Goal: Communication & Community: Share content

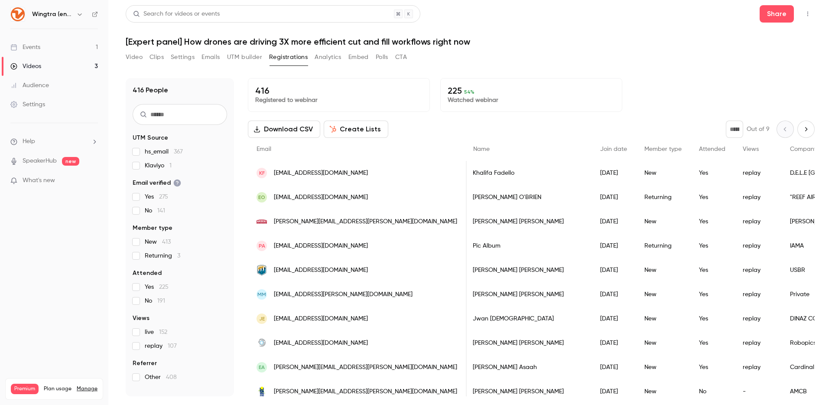
scroll to position [0, 1]
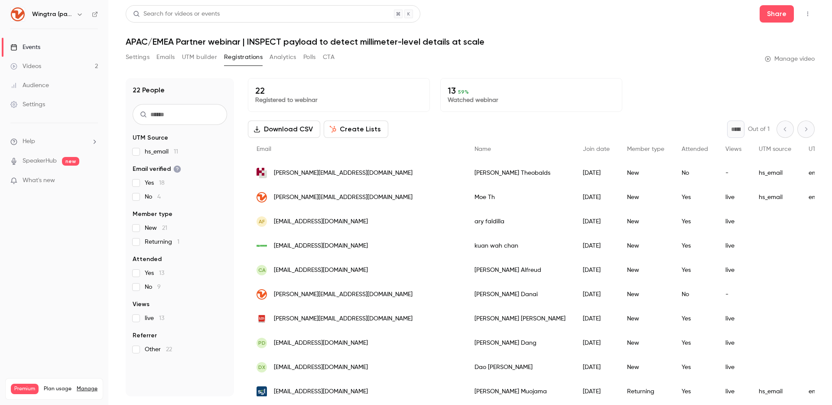
click at [78, 15] on icon "button" at bounding box center [79, 14] width 7 height 7
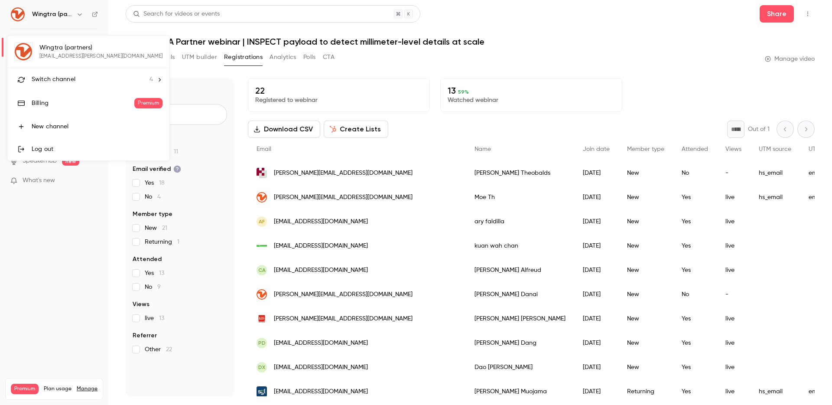
click at [87, 81] on div "Switch channel 4" at bounding box center [92, 79] width 121 height 9
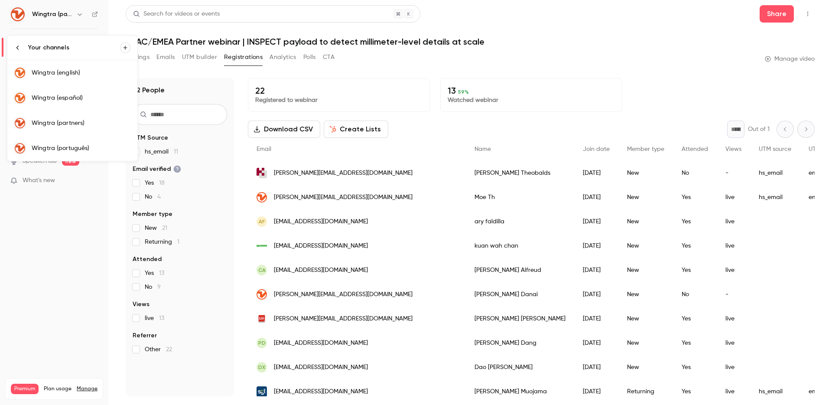
click at [87, 81] on link "Wingtra (english)" at bounding box center [72, 72] width 130 height 25
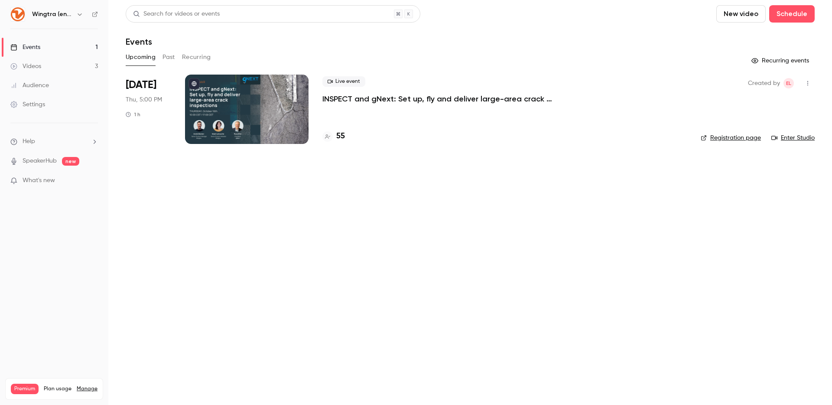
click at [349, 97] on p "INSPECT and gNext: Set up, fly and deliver large-area crack inspections in a fe…" at bounding box center [452, 99] width 260 height 10
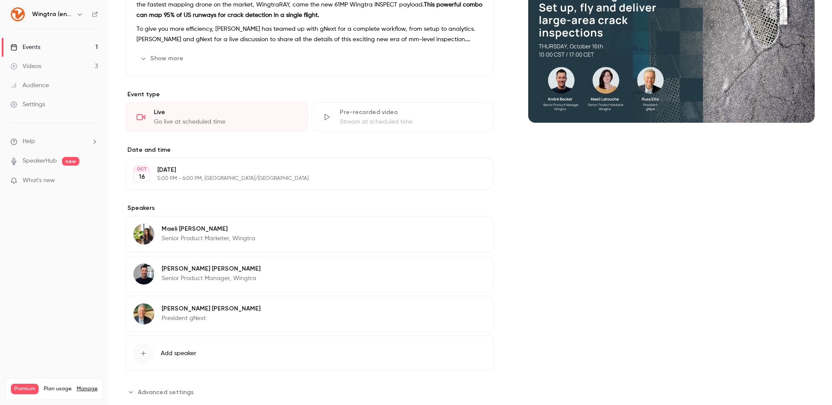
scroll to position [126, 0]
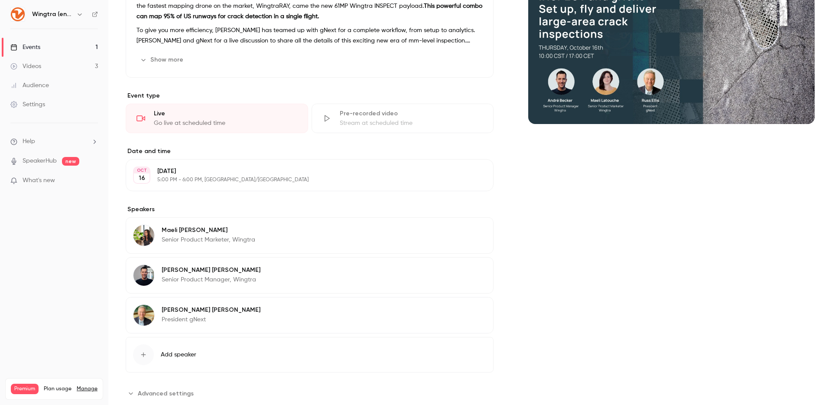
click at [219, 316] on div "[PERSON_NAME] President gNext Edit" at bounding box center [310, 315] width 368 height 36
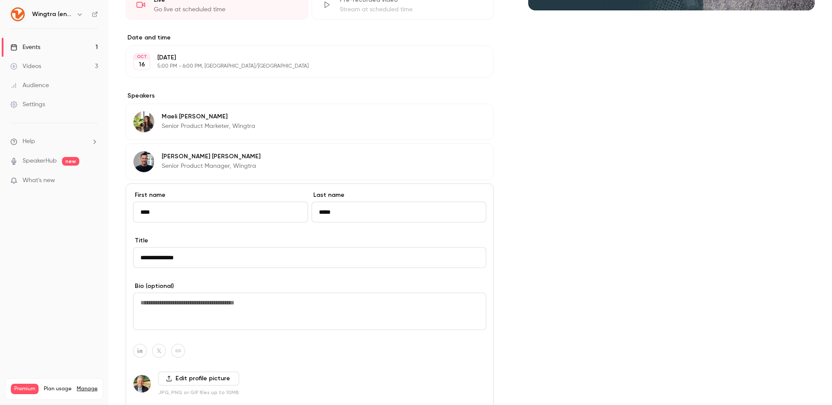
scroll to position [240, 0]
click at [167, 258] on input "**********" at bounding box center [309, 256] width 353 height 21
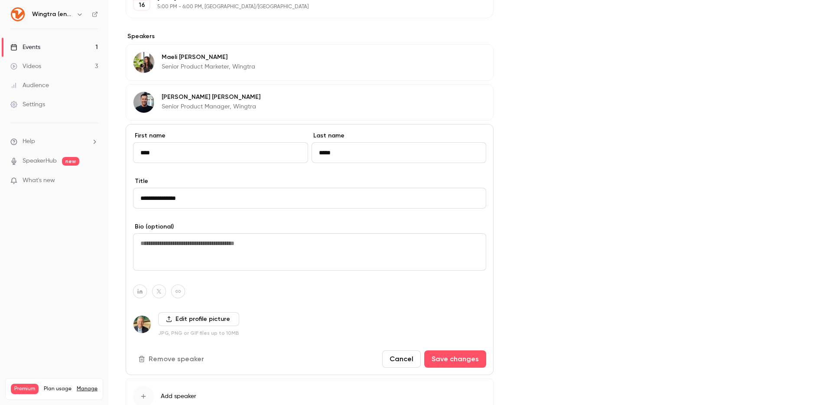
scroll to position [300, 0]
type input "**********"
click at [142, 288] on icon "button" at bounding box center [140, 290] width 6 height 5
paste input "**********"
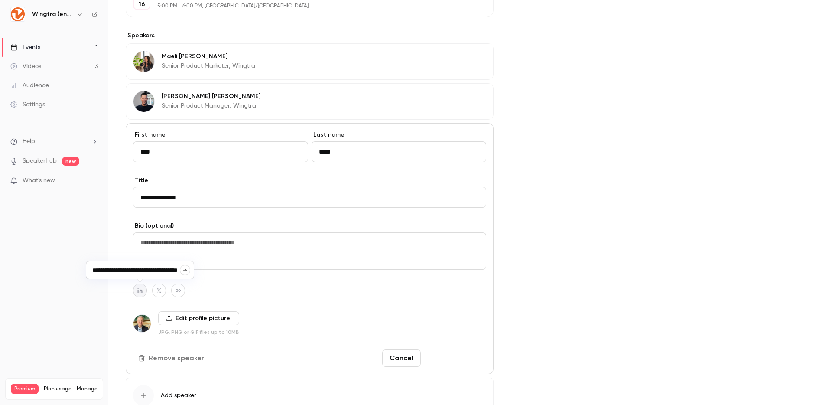
type input "**********"
click at [444, 356] on button "Save changes" at bounding box center [455, 357] width 62 height 17
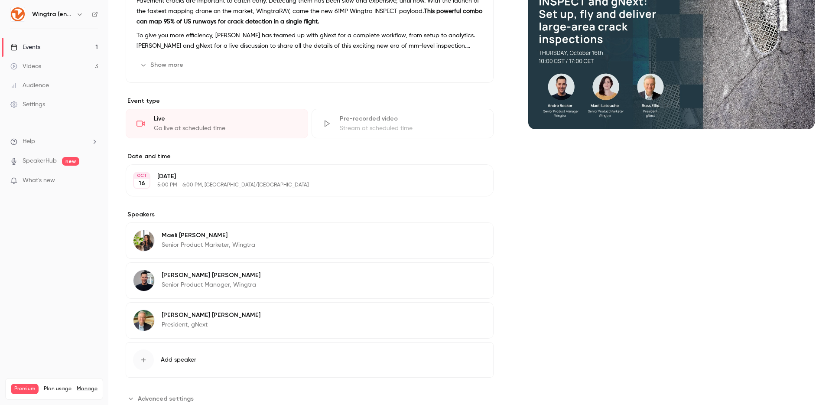
scroll to position [133, 0]
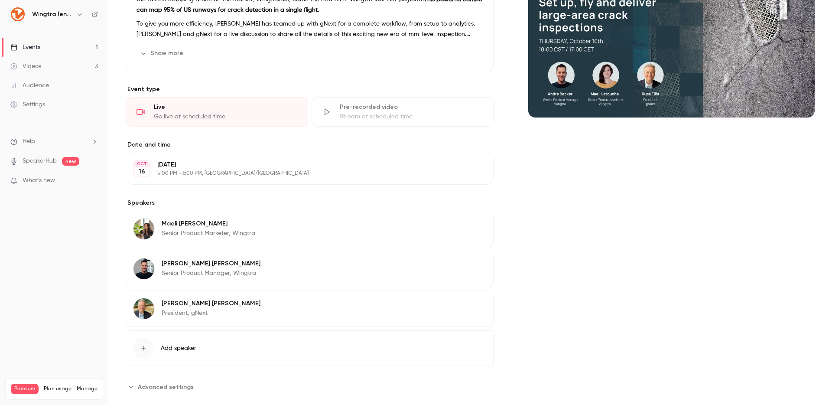
click at [300, 235] on div "[PERSON_NAME] Senior Product Marketer, Wingtra Edit" at bounding box center [310, 228] width 368 height 36
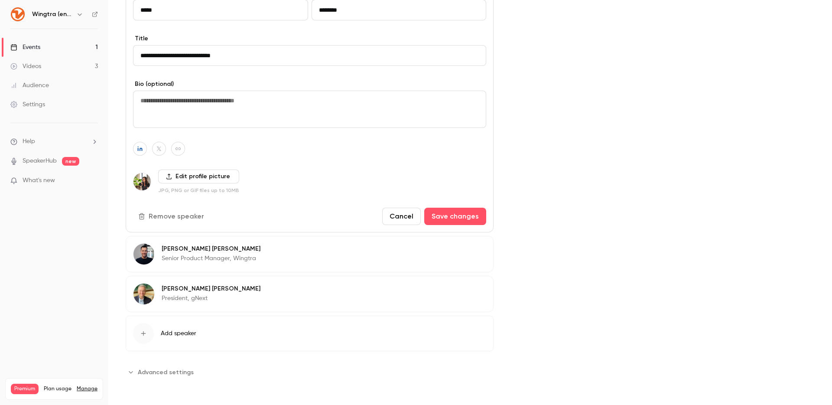
click at [291, 299] on div "[PERSON_NAME] President, gNext Edit" at bounding box center [310, 293] width 368 height 36
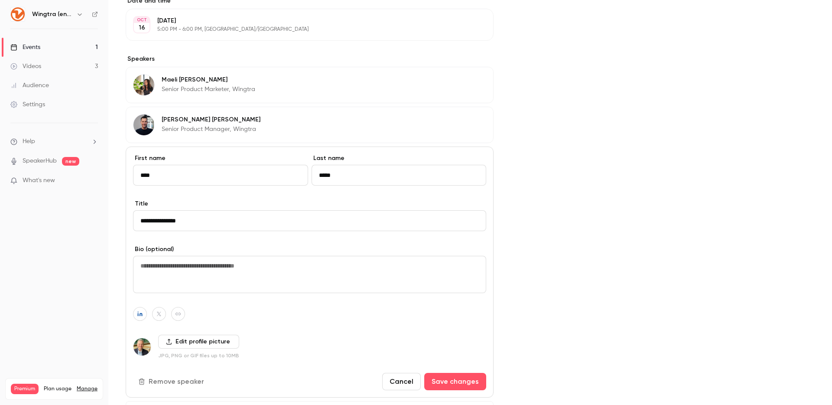
scroll to position [362, 0]
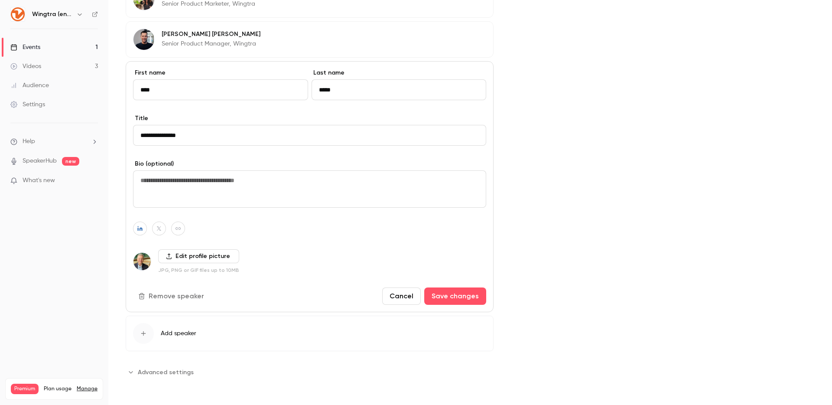
click at [390, 296] on button "Cancel" at bounding box center [401, 295] width 39 height 17
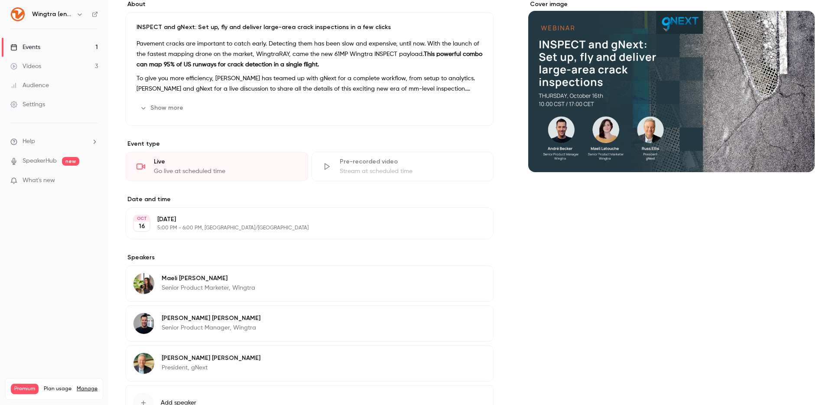
scroll to position [0, 0]
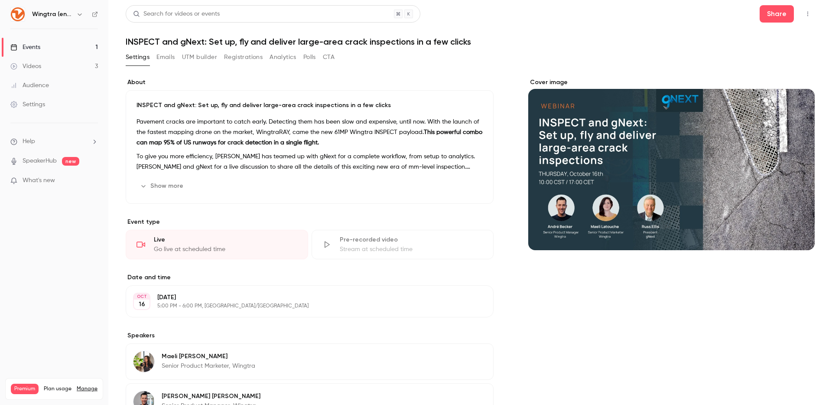
click at [168, 57] on button "Emails" at bounding box center [165, 57] width 18 height 14
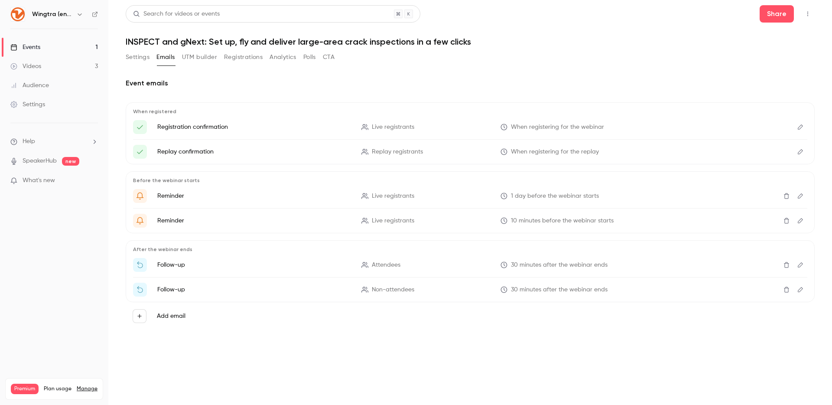
click at [207, 57] on button "UTM builder" at bounding box center [199, 57] width 35 height 14
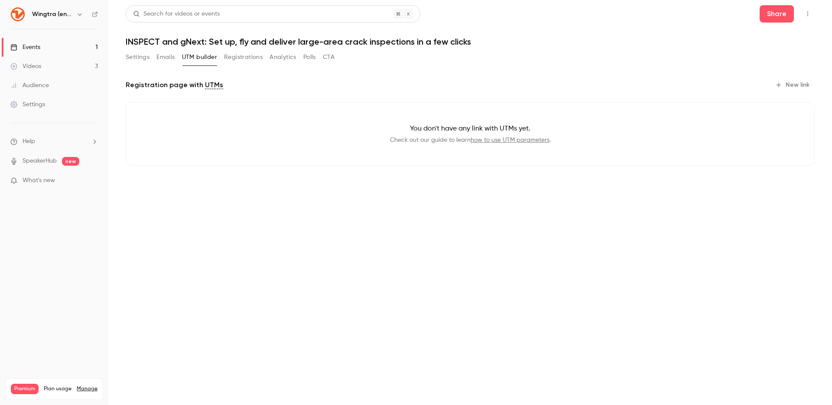
click at [237, 57] on button "Registrations" at bounding box center [243, 57] width 39 height 14
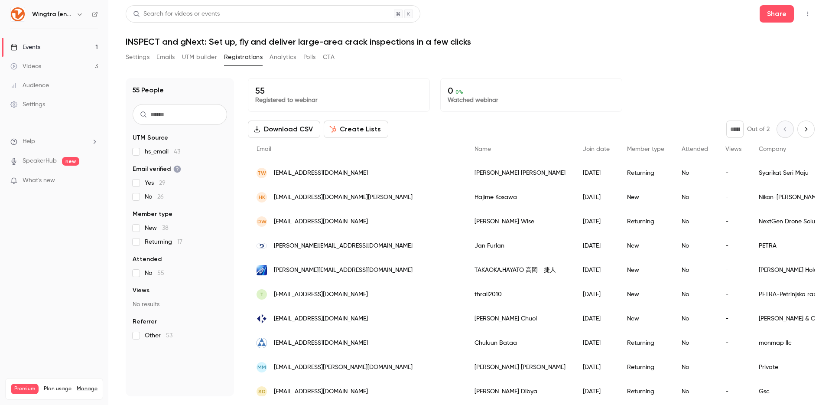
click at [139, 59] on button "Settings" at bounding box center [138, 57] width 24 height 14
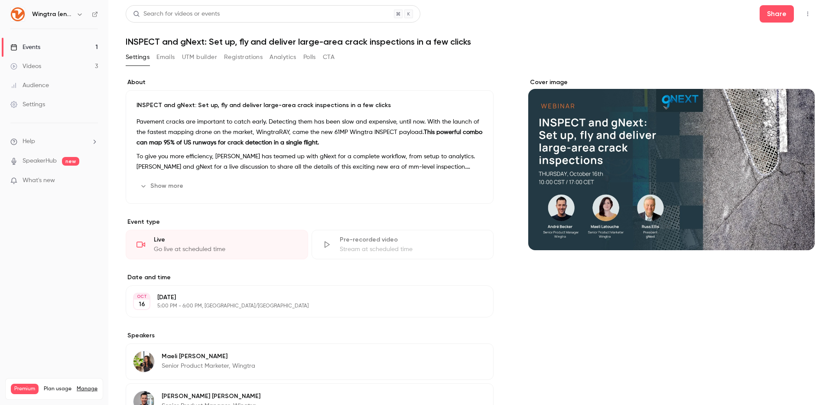
click at [809, 17] on button "button" at bounding box center [807, 14] width 14 height 14
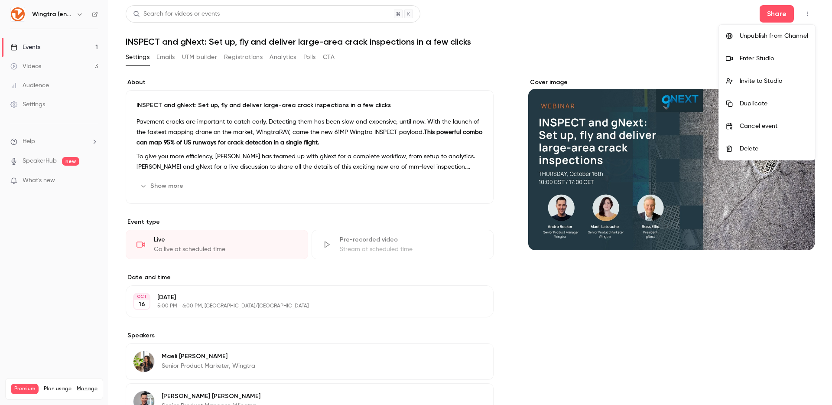
click at [776, 80] on div "Invite to Studio" at bounding box center [773, 81] width 68 height 9
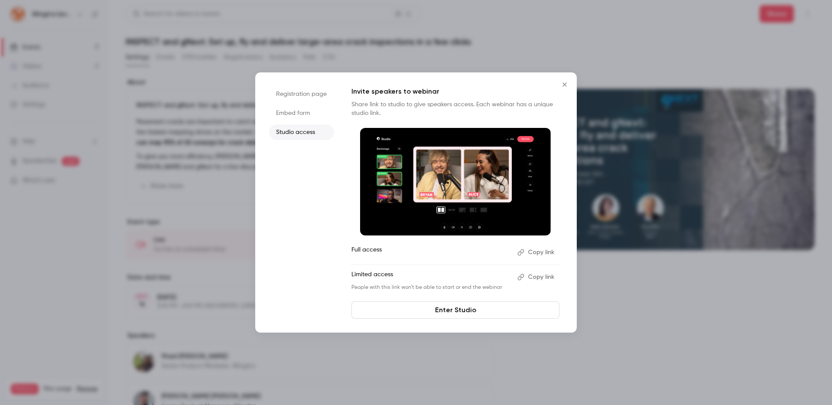
click at [542, 273] on button "Copy link" at bounding box center [536, 277] width 45 height 14
